Goal: Transaction & Acquisition: Download file/media

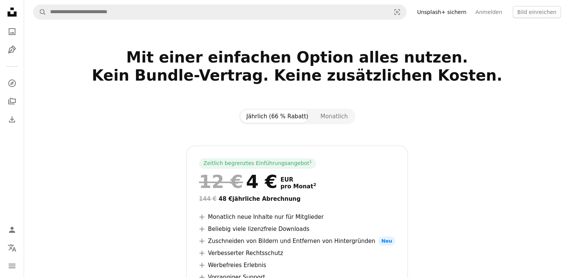
click at [442, 13] on link "Unsplash+ sichern" at bounding box center [441, 12] width 58 height 12
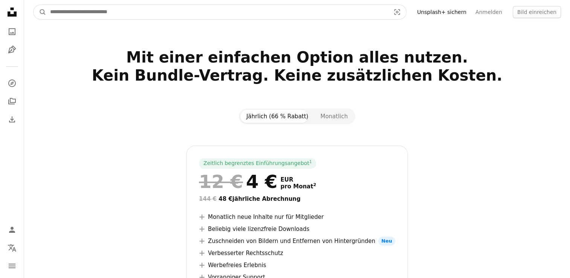
click at [186, 16] on input "Finden Sie Bildmaterial auf der ganzen Webseite" at bounding box center [217, 12] width 342 height 14
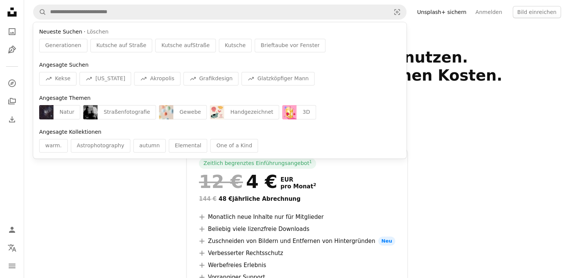
click at [431, 160] on div "Zeitlich begrenztes Einführungsangebot 1 12 € 4 € EUR pro Monat 2 144 € 48 € jä…" at bounding box center [297, 241] width 488 height 193
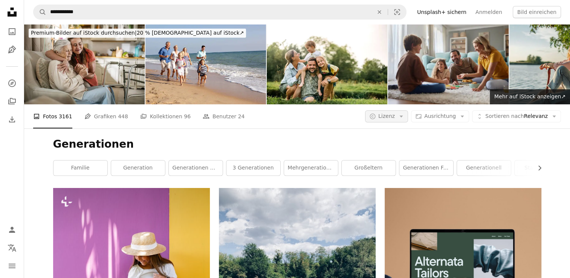
click at [395, 117] on span "Lizenz" at bounding box center [386, 116] width 17 height 6
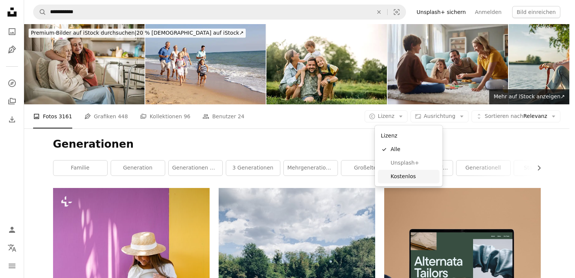
click at [396, 174] on span "Kostenlos" at bounding box center [414, 177] width 46 height 8
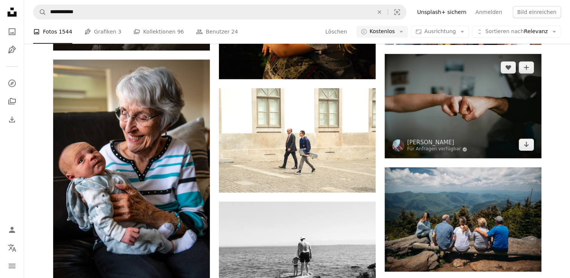
scroll to position [459, 0]
click at [527, 144] on icon "Arrow pointing down" at bounding box center [526, 144] width 6 height 9
